Goal: Task Accomplishment & Management: Manage account settings

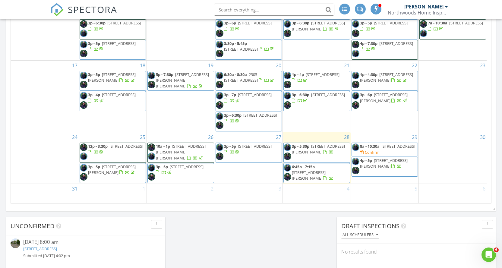
scroll to position [384, 0]
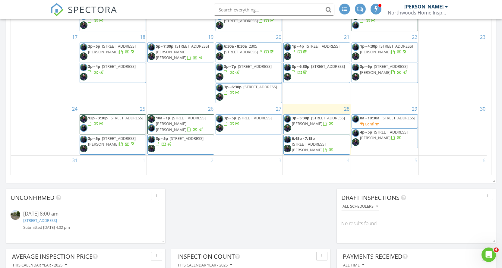
click at [390, 121] on span "[STREET_ADDRESS]" at bounding box center [398, 117] width 34 height 5
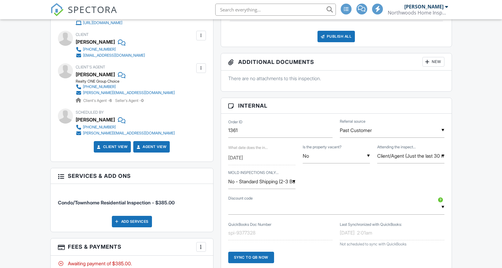
scroll to position [121, 0]
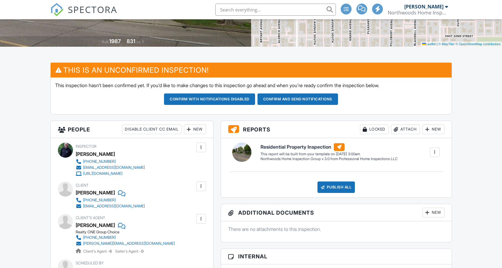
click at [189, 130] on div at bounding box center [189, 129] width 6 height 6
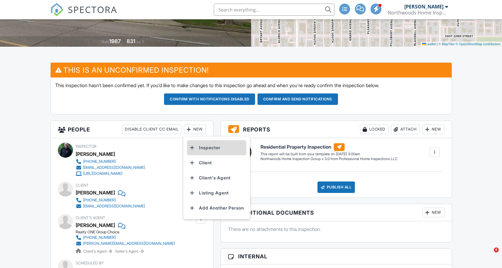
click at [194, 151] on div at bounding box center [192, 148] width 6 height 6
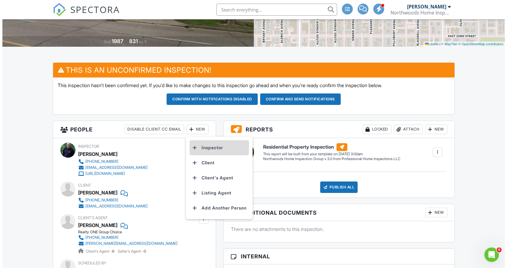
scroll to position [0, 0]
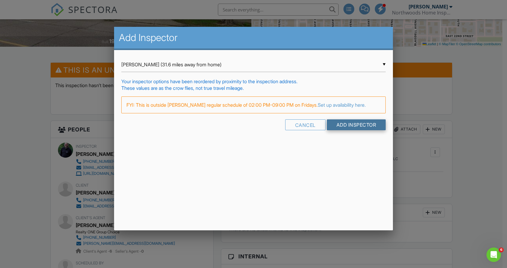
click at [357, 130] on input "Add Inspector" at bounding box center [356, 124] width 59 height 11
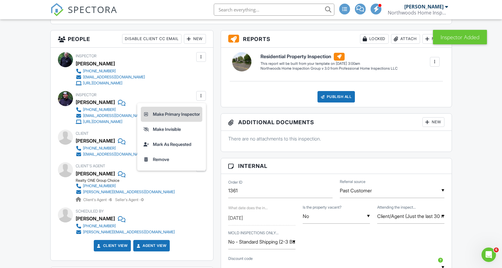
click at [180, 117] on li "Make Primary Inspector" at bounding box center [172, 114] width 62 height 15
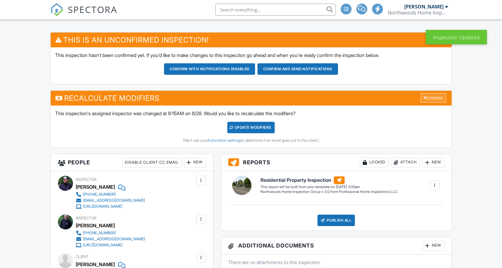
click at [440, 95] on div "Dismiss" at bounding box center [433, 97] width 25 height 9
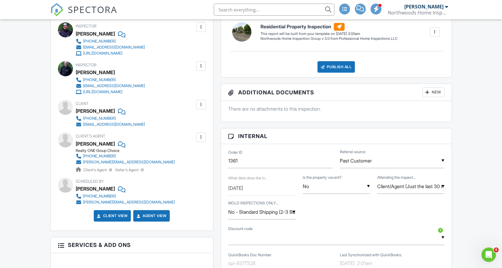
scroll to position [241, 0]
click at [292, 212] on div "▼ No - Standard Shipping (2-3 Business Days Typically) Yes No - Standard Shippi…" at bounding box center [261, 211] width 67 height 15
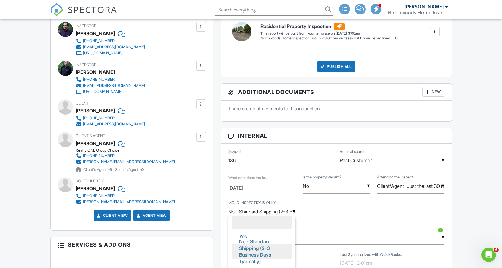
click at [270, 223] on li at bounding box center [262, 221] width 60 height 15
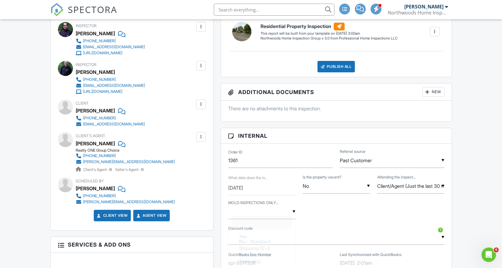
scroll to position [4, 0]
click at [340, 217] on div "▼ Yes No - Standard Shipping (2-3 Business Days Typically) Yes No - Standard Sh…" at bounding box center [336, 213] width 223 height 26
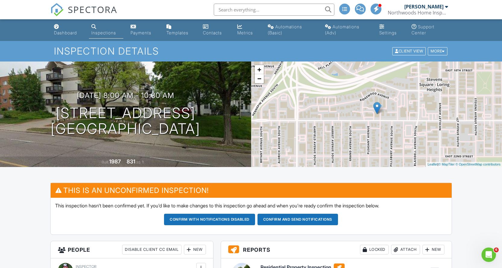
scroll to position [0, 0]
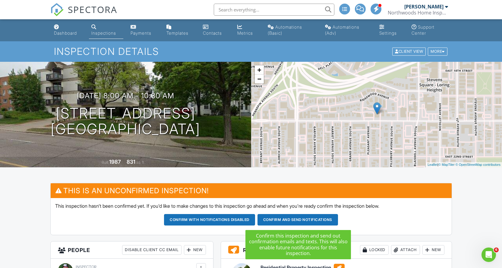
click at [255, 218] on button "Confirm and send notifications" at bounding box center [209, 219] width 91 height 11
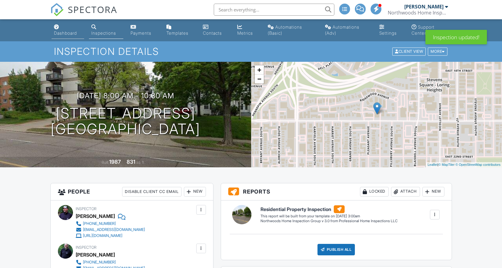
click at [68, 24] on link "Dashboard" at bounding box center [68, 30] width 33 height 17
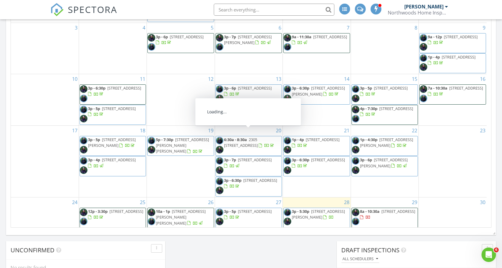
scroll to position [61, 0]
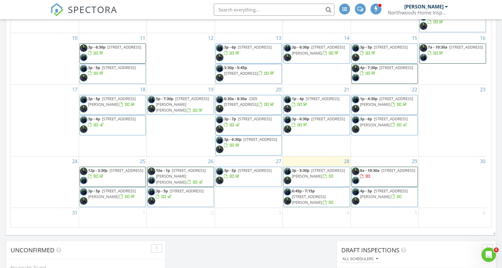
click at [395, 197] on span "4p - 5p [STREET_ADDRESS][PERSON_NAME]" at bounding box center [385, 197] width 66 height 18
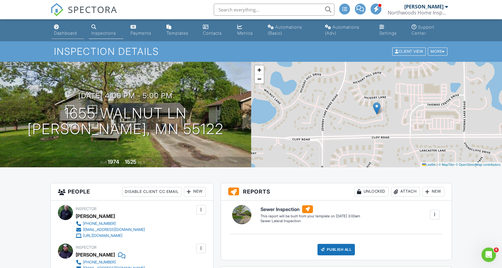
click at [62, 29] on link "Dashboard" at bounding box center [68, 30] width 33 height 17
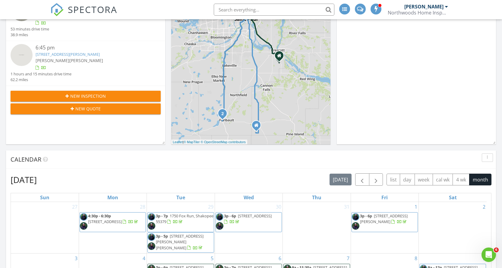
scroll to position [302, 0]
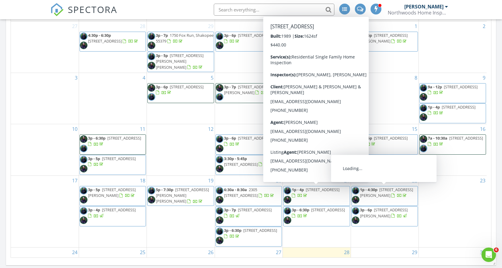
click at [405, 196] on span "1p - 4:30p 1560 Case Ave, Saint Paul 55106" at bounding box center [385, 196] width 66 height 18
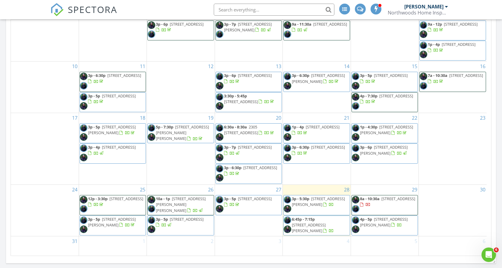
scroll to position [384, 0]
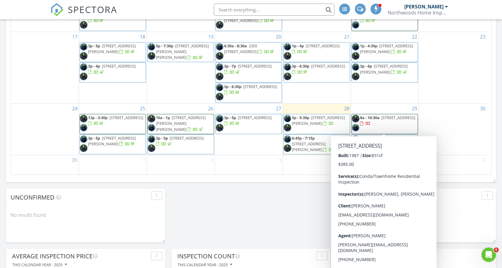
click at [387, 120] on span "[STREET_ADDRESS]" at bounding box center [398, 117] width 34 height 5
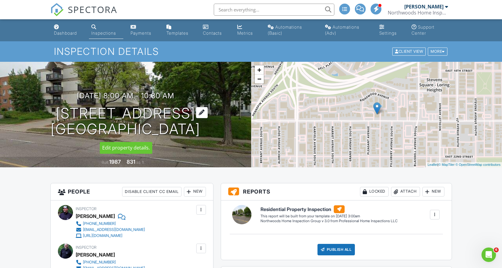
click at [208, 112] on div at bounding box center [202, 112] width 12 height 11
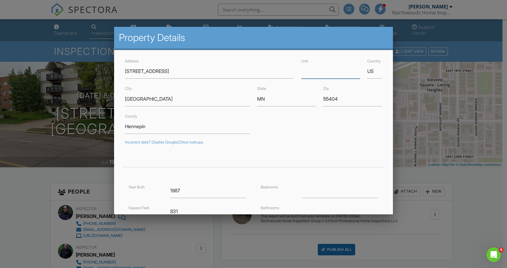
click at [329, 73] on input "Unit" at bounding box center [330, 71] width 59 height 15
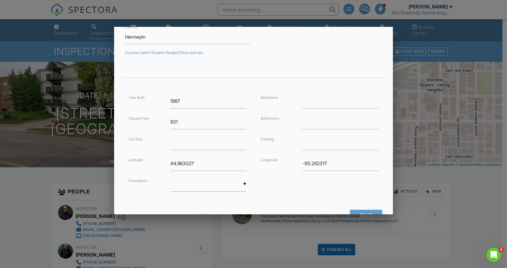
scroll to position [114, 0]
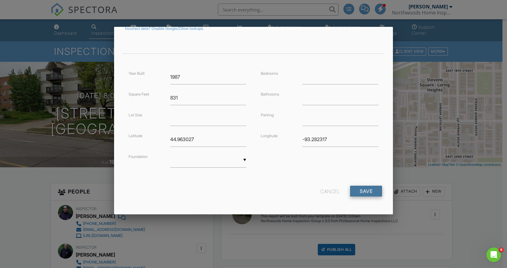
type input "302"
click at [355, 194] on input "Save" at bounding box center [366, 191] width 32 height 11
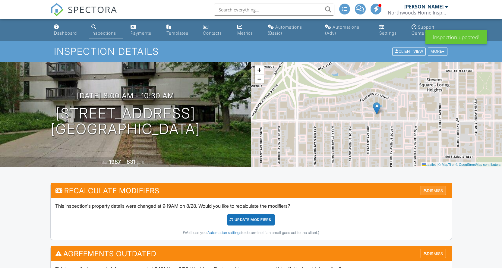
click at [434, 190] on div "Dismiss" at bounding box center [433, 190] width 25 height 9
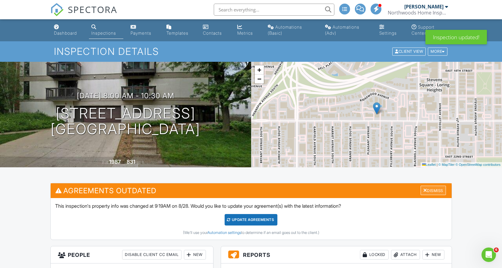
click at [430, 190] on div "Dismiss" at bounding box center [433, 190] width 25 height 9
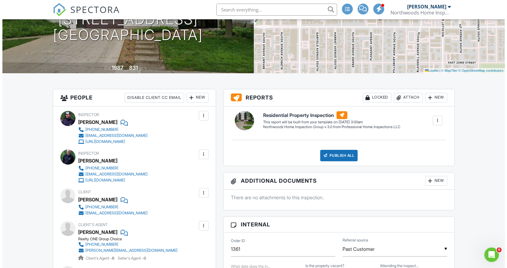
scroll to position [90, 0]
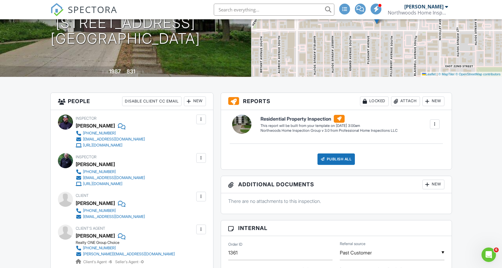
click at [191, 101] on div "New" at bounding box center [195, 101] width 22 height 10
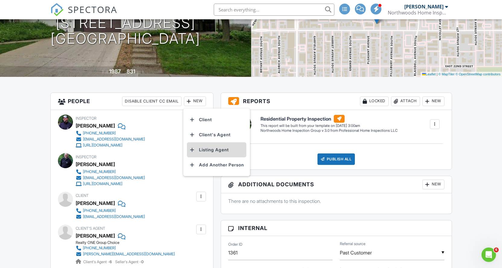
click at [201, 150] on li "Listing Agent" at bounding box center [216, 149] width 59 height 15
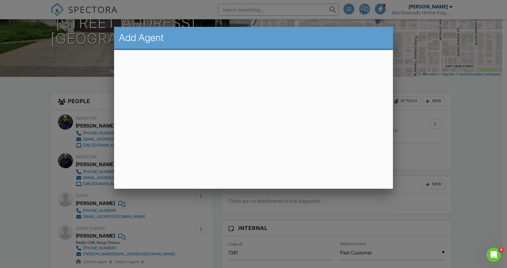
click at [63, 76] on div at bounding box center [253, 137] width 507 height 335
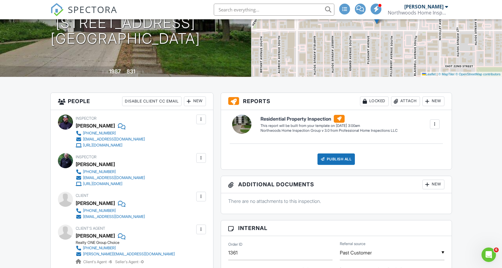
click at [194, 105] on div "New" at bounding box center [195, 101] width 22 height 10
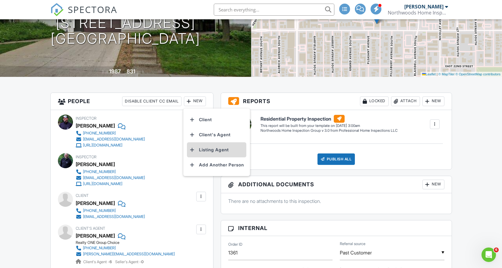
click at [201, 145] on li "Listing Agent" at bounding box center [216, 149] width 59 height 15
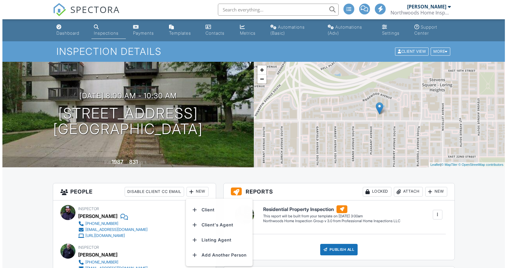
scroll to position [90, 0]
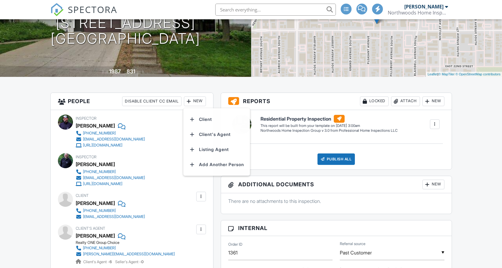
click at [205, 147] on li "Listing Agent" at bounding box center [216, 149] width 59 height 15
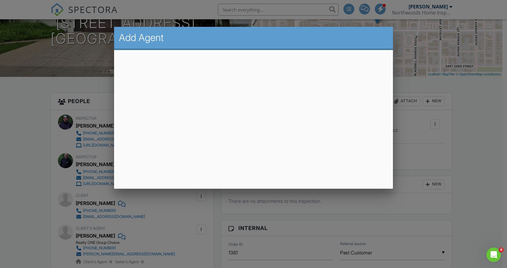
scroll to position [0, 0]
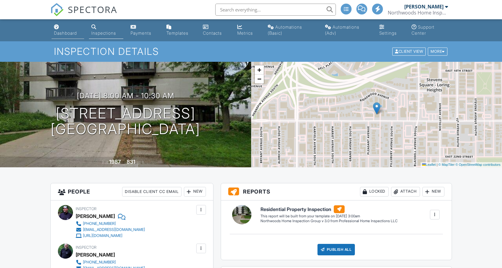
click at [61, 33] on div "Dashboard" at bounding box center [65, 32] width 23 height 5
